Goal: Complete application form

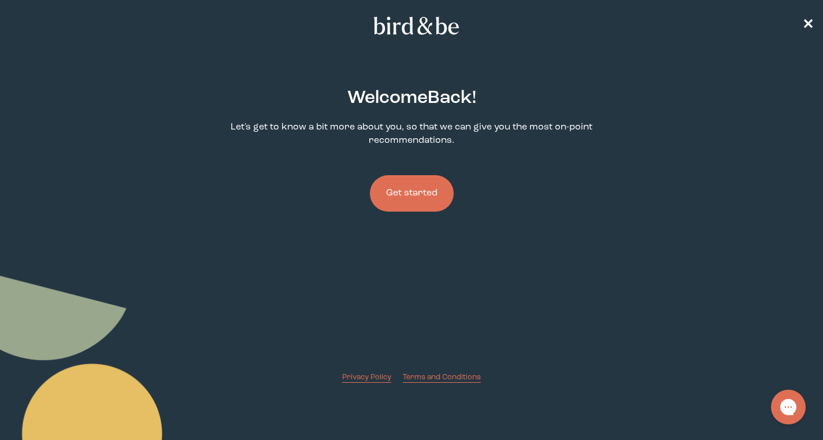
click at [409, 188] on button "Get started" at bounding box center [412, 193] width 84 height 36
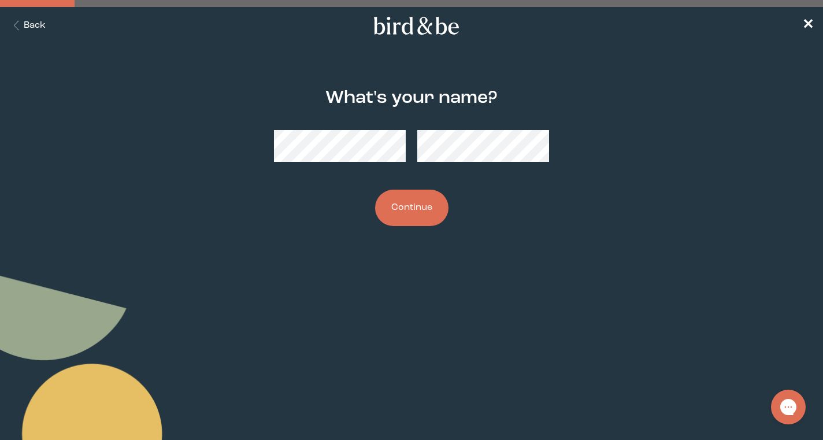
click at [409, 210] on button "Continue" at bounding box center [411, 208] width 73 height 36
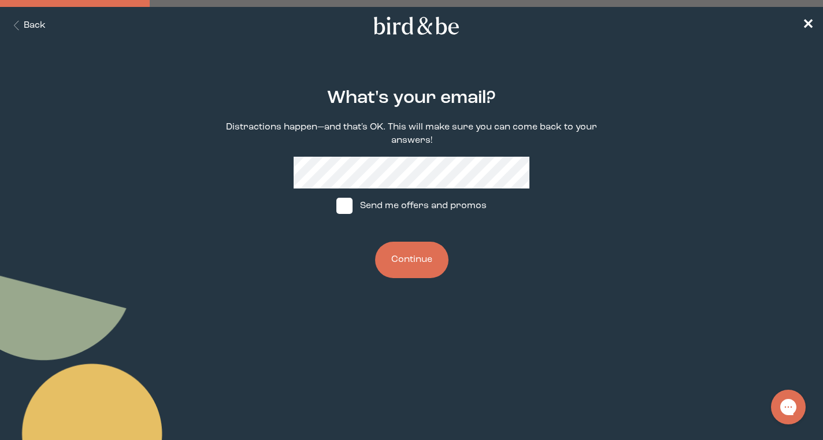
click at [403, 264] on button "Continue" at bounding box center [411, 260] width 73 height 36
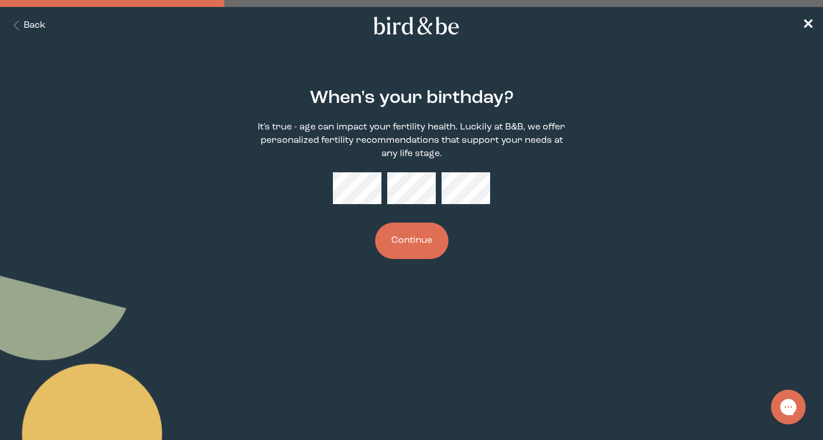
click at [407, 238] on button "Continue" at bounding box center [411, 241] width 73 height 36
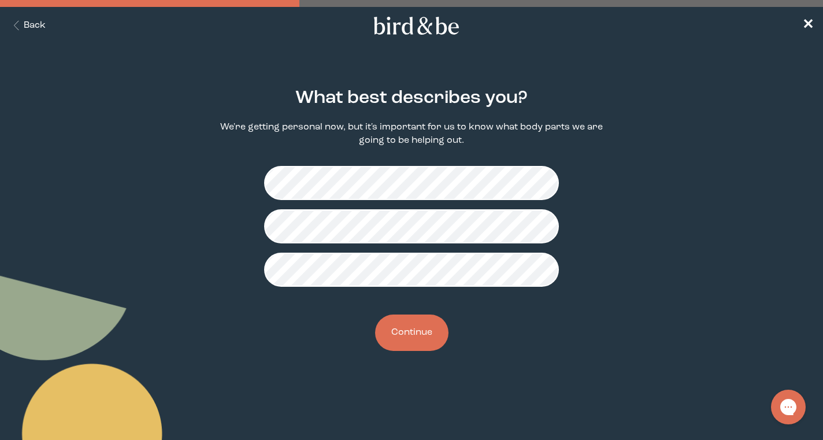
click at [434, 335] on button "Continue" at bounding box center [411, 332] width 73 height 36
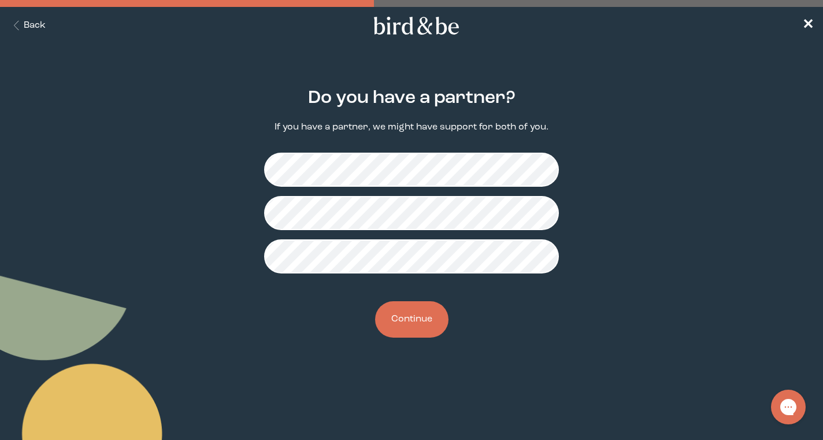
click at [411, 324] on button "Continue" at bounding box center [411, 319] width 73 height 36
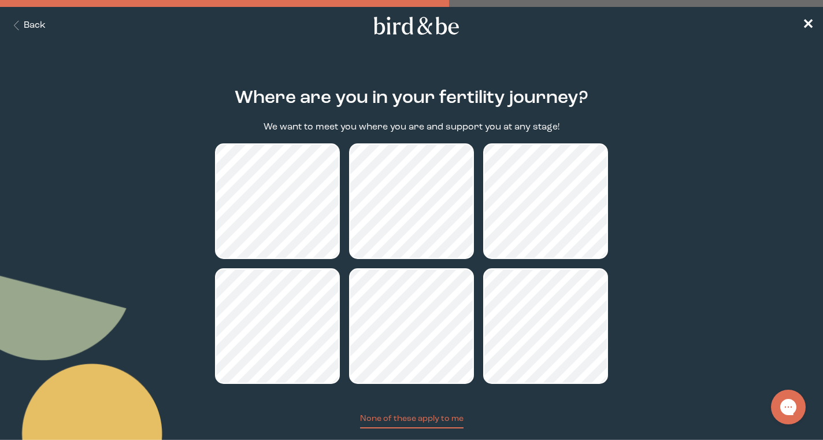
scroll to position [72, 0]
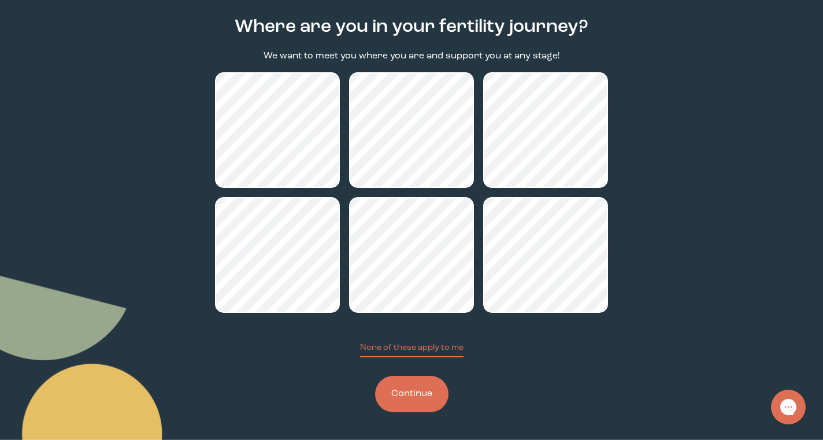
click at [416, 397] on button "Continue" at bounding box center [411, 394] width 73 height 36
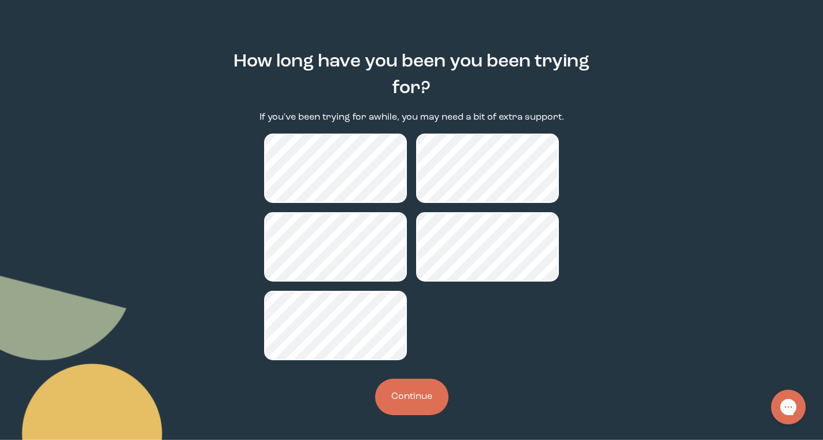
scroll to position [39, 0]
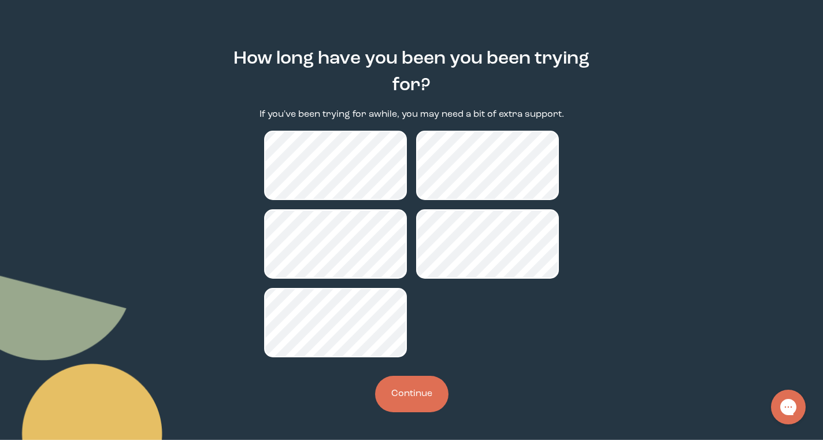
click at [410, 392] on button "Continue" at bounding box center [411, 394] width 73 height 36
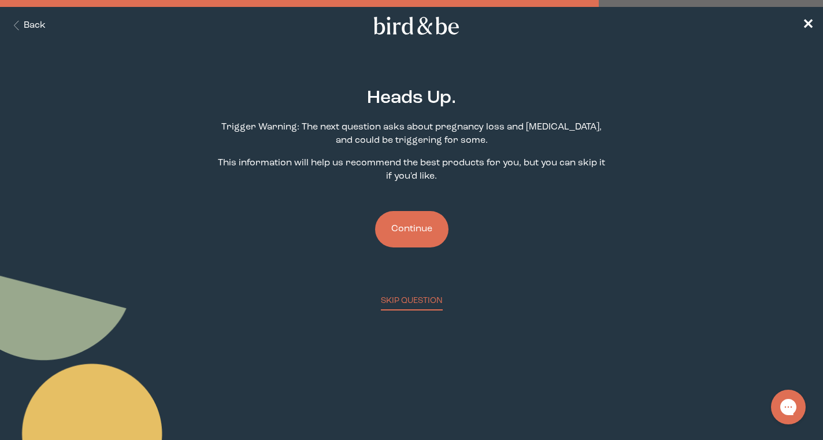
click at [416, 224] on button "Continue" at bounding box center [411, 229] width 73 height 36
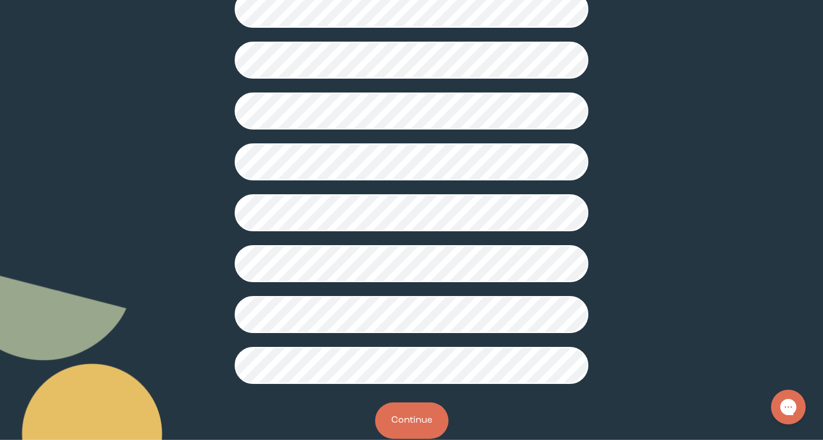
scroll to position [283, 0]
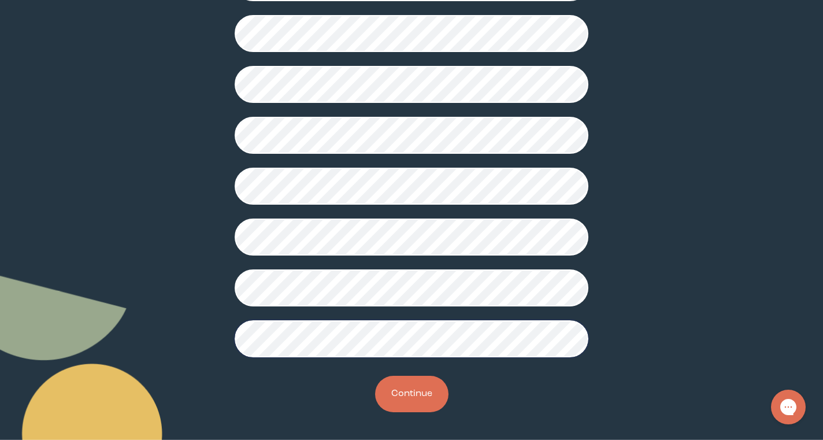
click at [402, 380] on button "Continue" at bounding box center [411, 394] width 73 height 36
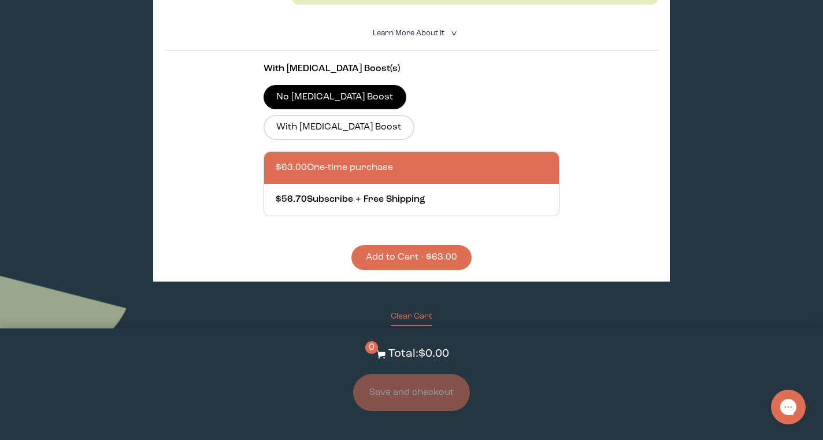
scroll to position [481, 0]
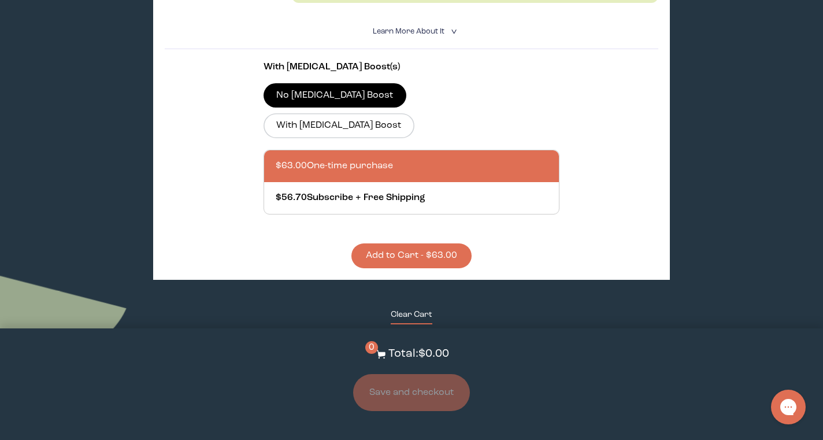
click at [413, 309] on button "Clear Cart" at bounding box center [412, 317] width 42 height 16
click at [424, 309] on button "Clear Cart" at bounding box center [412, 317] width 42 height 16
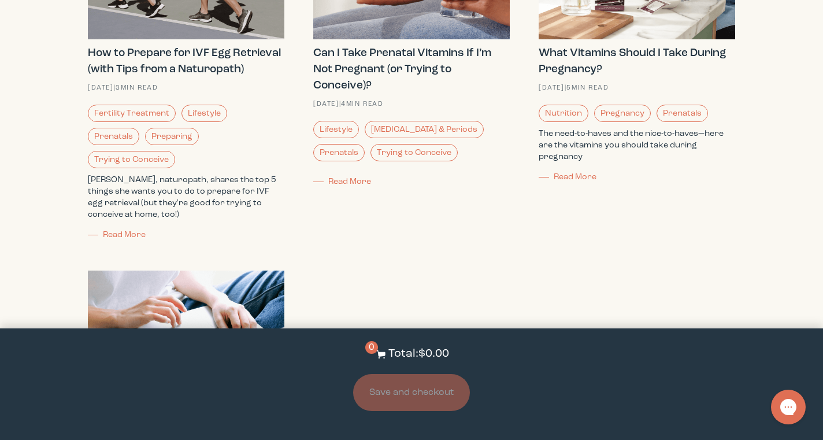
scroll to position [0, 0]
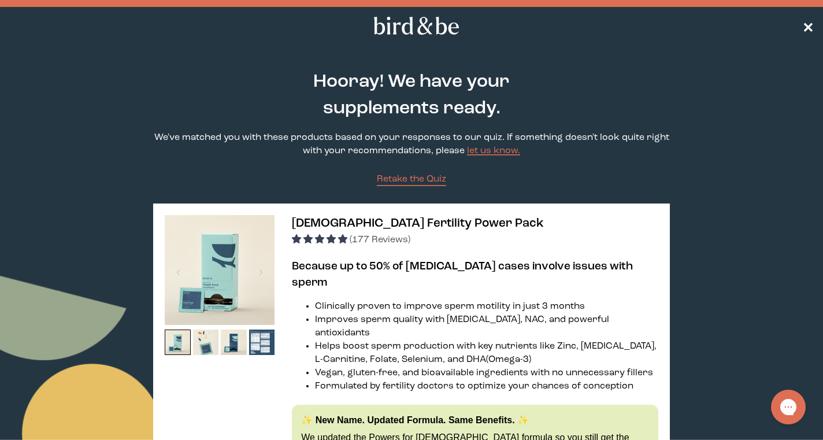
click at [806, 28] on span "✕" at bounding box center [808, 26] width 12 height 14
